Goal: Transaction & Acquisition: Purchase product/service

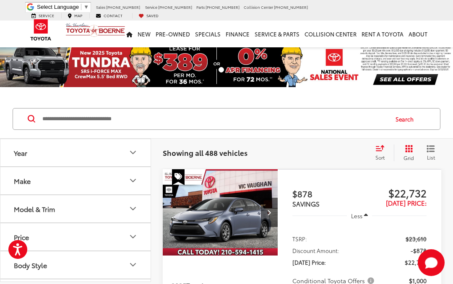
click at [130, 208] on icon "Model & Trim" at bounding box center [133, 209] width 10 height 10
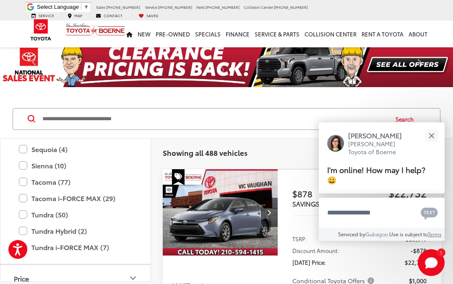
scroll to position [435, 0]
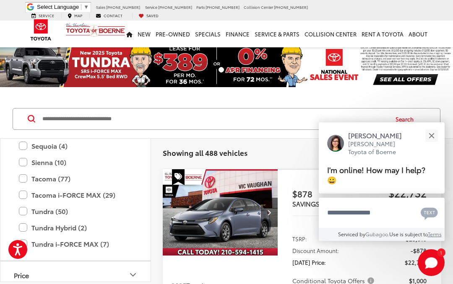
click at [26, 179] on label "Tacoma (77)" at bounding box center [75, 179] width 113 height 15
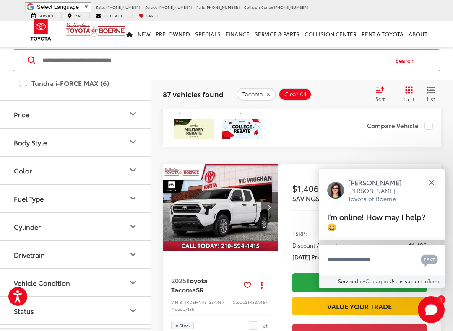
scroll to position [328, 0]
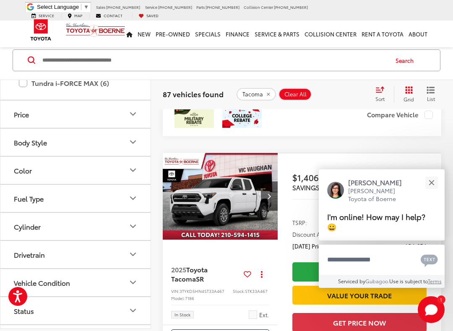
click at [435, 190] on button "Close" at bounding box center [431, 183] width 18 height 18
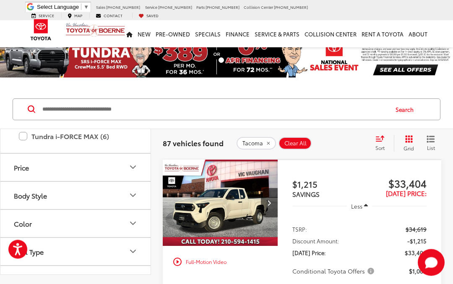
scroll to position [0, 0]
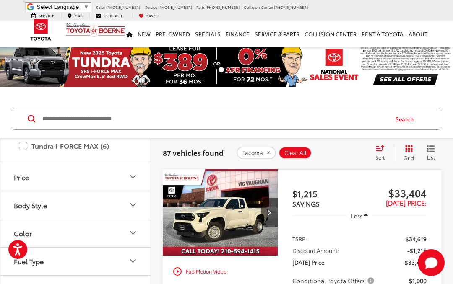
click at [25, 148] on label "Tundra i-FORCE MAX (6)" at bounding box center [75, 146] width 113 height 15
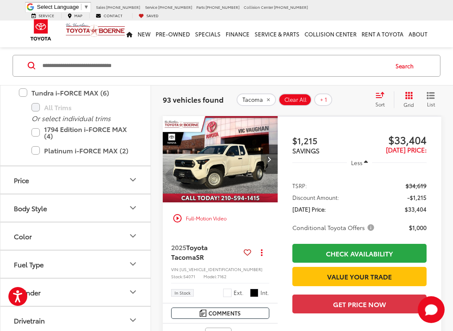
scroll to position [51, 0]
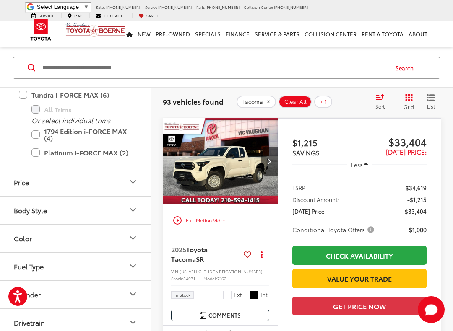
click at [46, 70] on input "Search by Make, Model, or Keyword" at bounding box center [215, 68] width 346 height 20
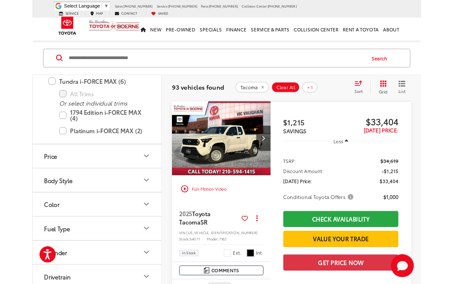
scroll to position [0, 0]
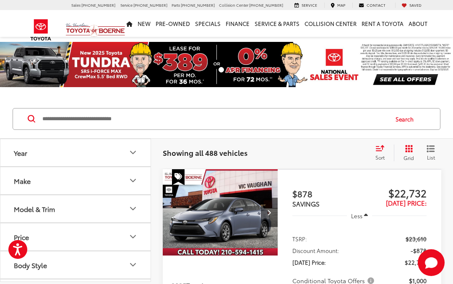
click at [52, 214] on button "Model & Trim" at bounding box center [75, 208] width 151 height 27
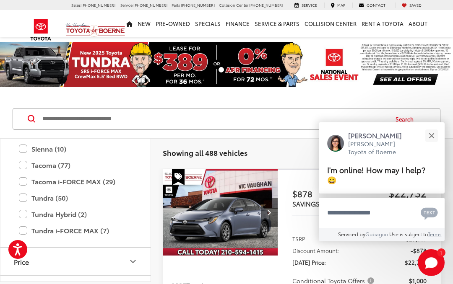
scroll to position [448, 0]
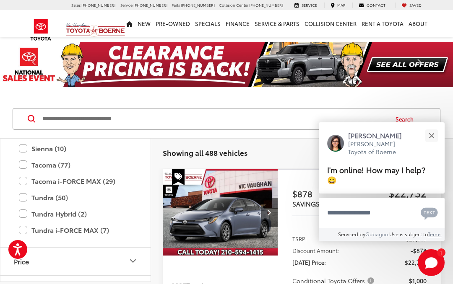
click at [47, 169] on label "Tacoma (77)" at bounding box center [75, 165] width 113 height 15
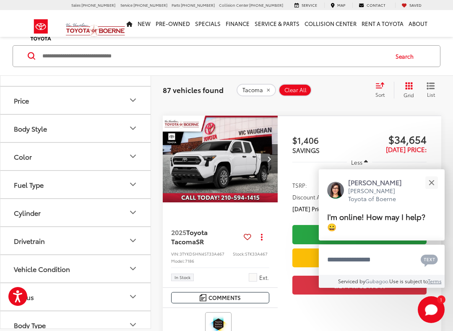
scroll to position [373, 0]
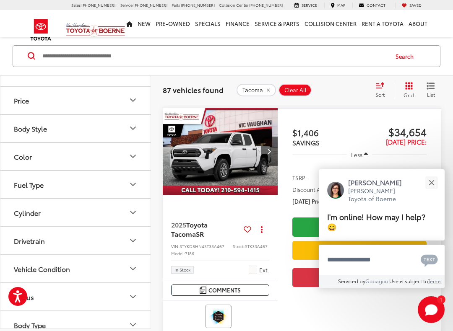
click at [432, 183] on div "Close" at bounding box center [431, 182] width 5 height 5
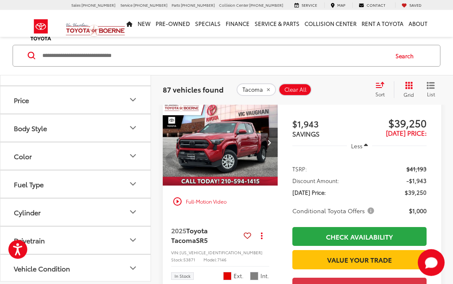
scroll to position [977, 0]
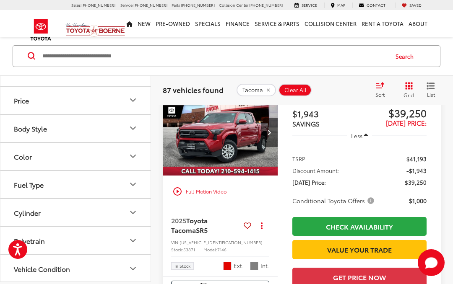
click at [47, 132] on div "Body Style" at bounding box center [30, 128] width 33 height 8
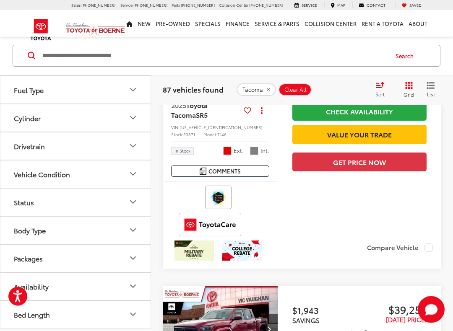
scroll to position [1094, 0]
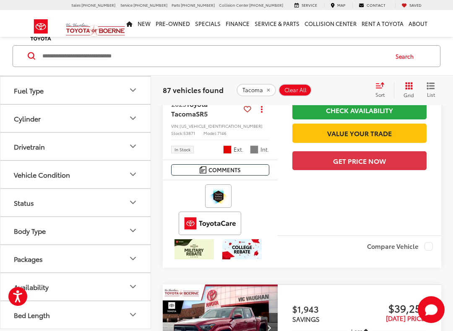
click at [129, 263] on icon "Packages" at bounding box center [133, 259] width 10 height 10
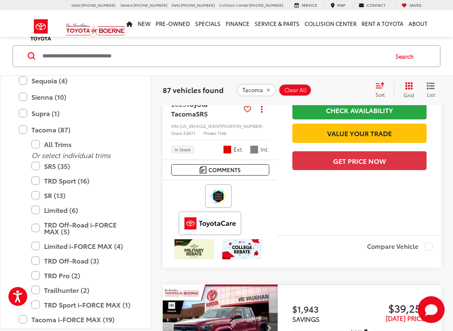
scroll to position [325, 0]
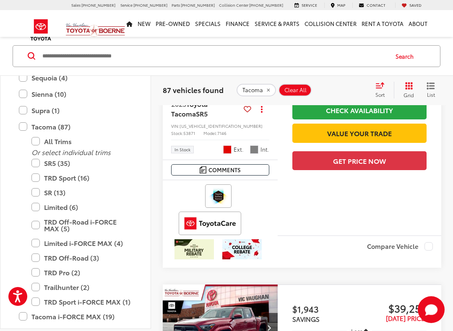
click at [42, 187] on label "SR (13)" at bounding box center [81, 192] width 101 height 15
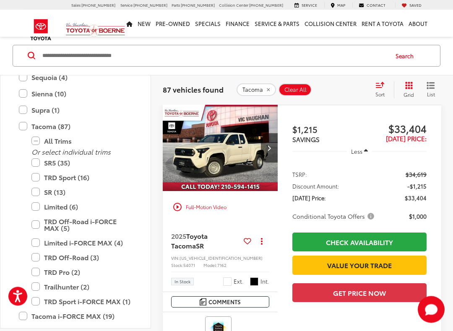
scroll to position [63, 0]
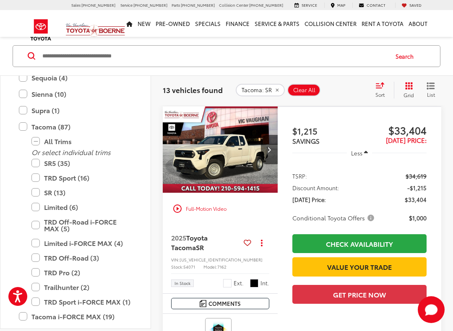
click at [43, 181] on label "TRD Sport (16)" at bounding box center [81, 178] width 101 height 15
click at [37, 198] on label "SR (13)" at bounding box center [81, 192] width 101 height 15
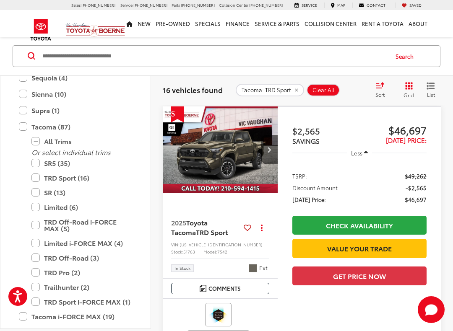
click at [36, 212] on label "Limited (6)" at bounding box center [81, 207] width 101 height 15
click at [31, 229] on label "TRD Off-Road i-FORCE MAX (5)" at bounding box center [81, 225] width 101 height 21
click at [35, 263] on label "TRD Off-Road (3)" at bounding box center [81, 258] width 101 height 15
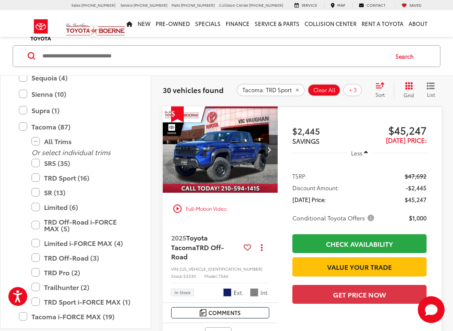
click at [33, 276] on label "TRD Pro (2)" at bounding box center [81, 273] width 101 height 15
click at [29, 284] on div "Trailhunter (2)" at bounding box center [75, 302] width 130 height 15
click at [33, 284] on label "Trailhunter (2)" at bounding box center [81, 287] width 101 height 15
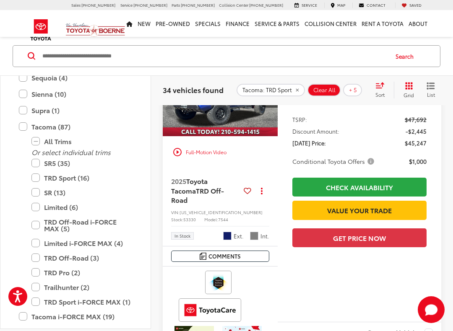
scroll to position [127, 0]
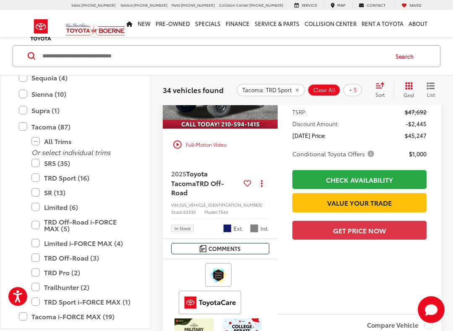
click at [33, 284] on label "TRD Sport i-FORCE MAX (1)" at bounding box center [81, 301] width 101 height 15
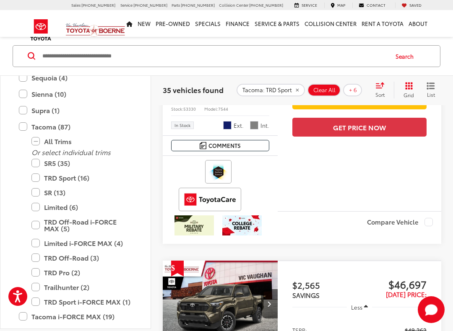
scroll to position [231, 0]
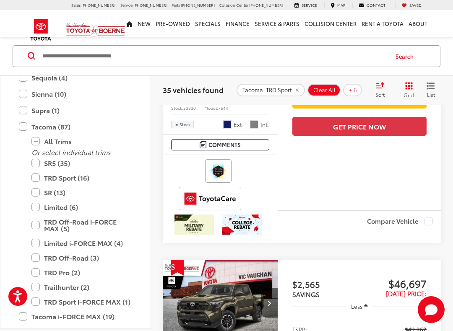
click at [19, 284] on label "Tacoma i-FORCE MAX (19)" at bounding box center [75, 316] width 113 height 15
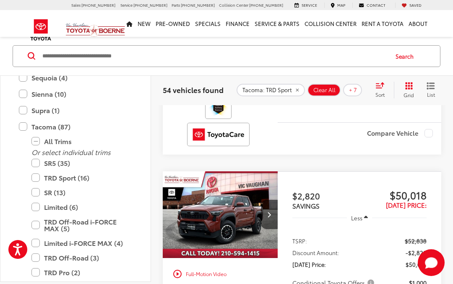
scroll to position [1522, 0]
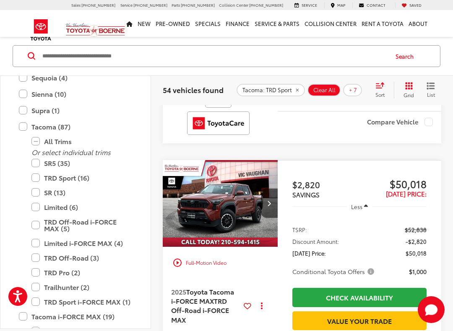
click at [372, 214] on button "Less" at bounding box center [359, 206] width 25 height 15
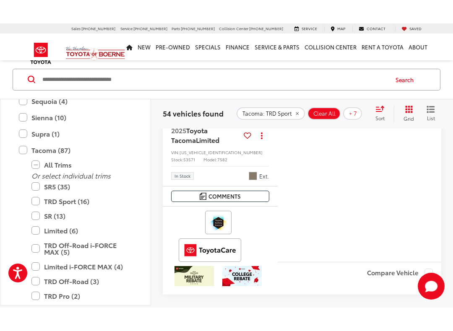
scroll to position [3634, 0]
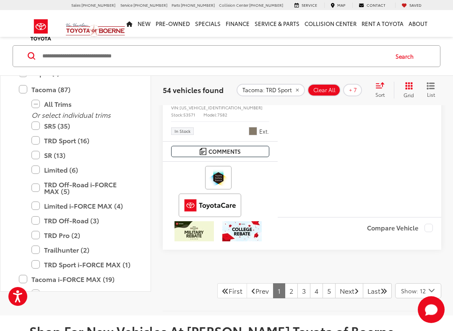
click at [35, 177] on label "Limited (6)" at bounding box center [81, 170] width 101 height 15
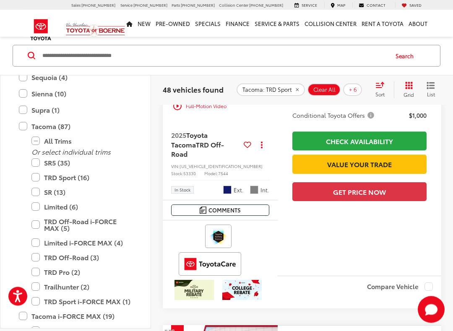
scroll to position [166, 0]
click at [192, 144] on span "Toyota Tacoma" at bounding box center [189, 139] width 36 height 19
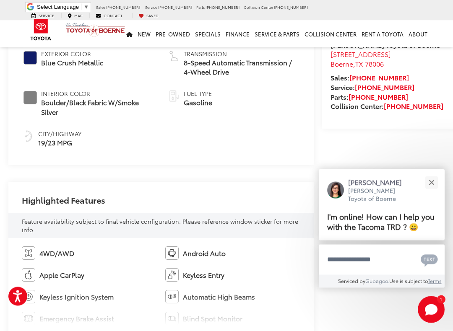
scroll to position [359, 0]
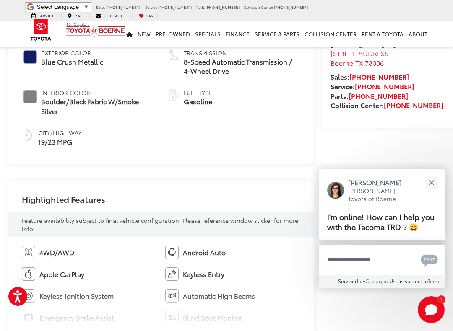
click at [438, 178] on button "Close" at bounding box center [431, 183] width 18 height 18
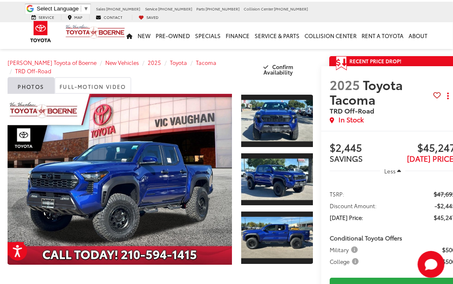
scroll to position [0, 1]
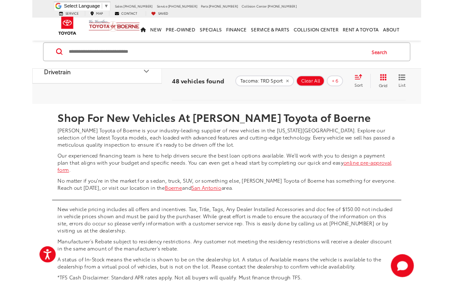
scroll to position [3881, 0]
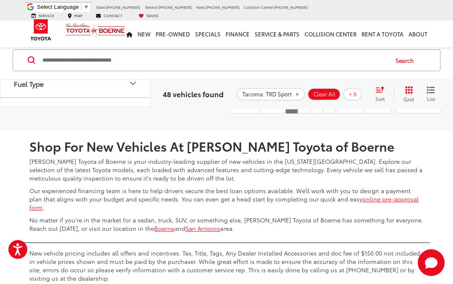
click at [345, 114] on link "Next" at bounding box center [349, 106] width 28 height 15
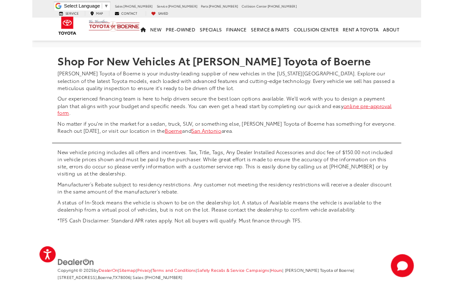
scroll to position [3996, 0]
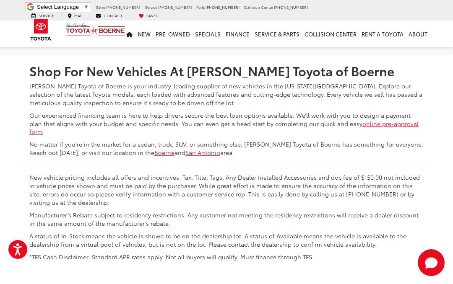
click at [341, 38] on link "Next" at bounding box center [349, 30] width 28 height 15
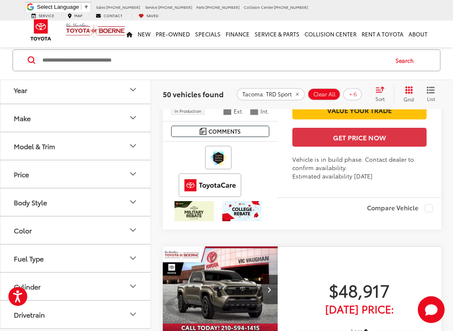
scroll to position [1769, 0]
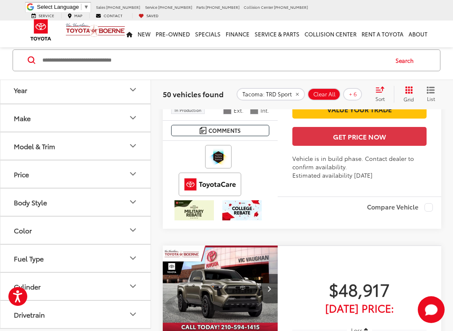
click at [238, 115] on span "Ext." at bounding box center [239, 111] width 10 height 8
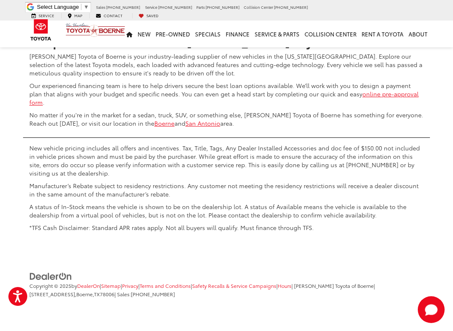
click at [346, 8] on link "Next" at bounding box center [349, 0] width 28 height 15
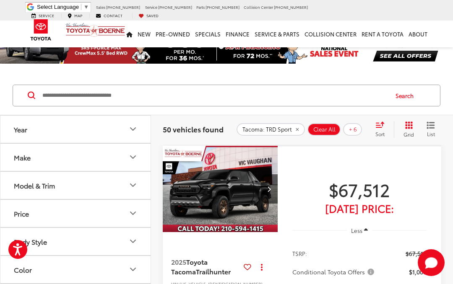
scroll to position [22, 0]
